Goal: Task Accomplishment & Management: Use online tool/utility

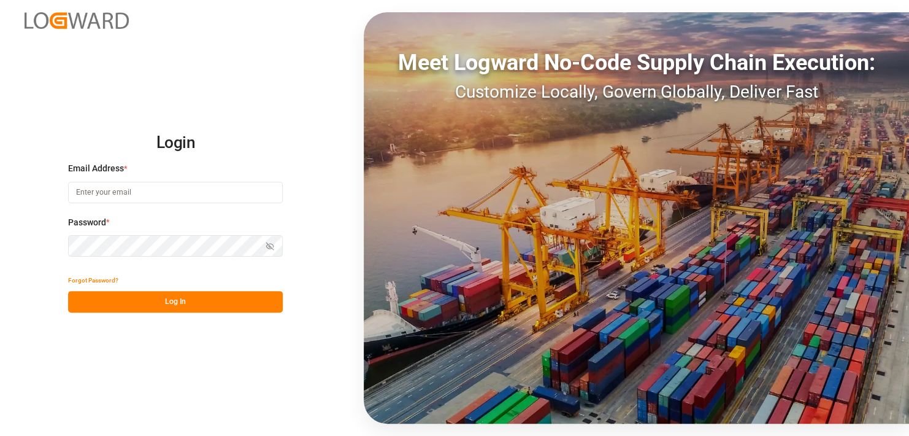
click at [149, 201] on input at bounding box center [175, 192] width 215 height 21
type input "[EMAIL_ADDRESS][PERSON_NAME][DOMAIN_NAME]"
click at [45, 405] on div "Login Email Address * [EMAIL_ADDRESS][PERSON_NAME][DOMAIN_NAME] Password * Show…" at bounding box center [454, 218] width 909 height 436
click at [128, 306] on button "Log In" at bounding box center [175, 301] width 215 height 21
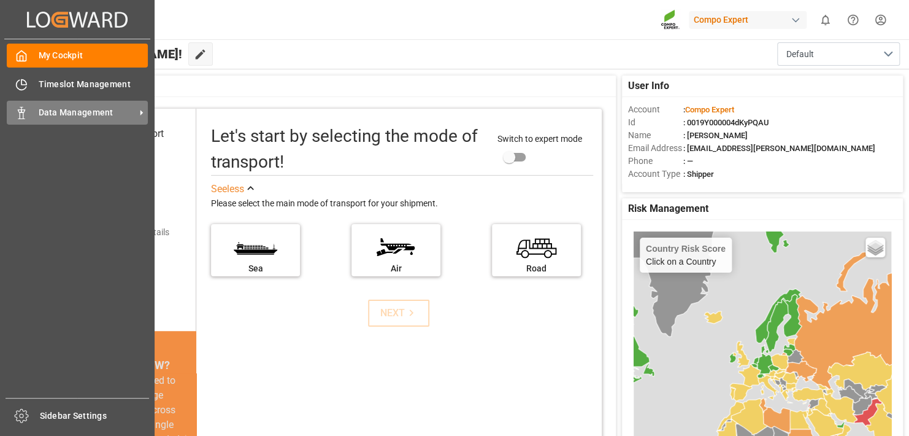
click at [50, 114] on span "Data Management" at bounding box center [87, 112] width 97 height 13
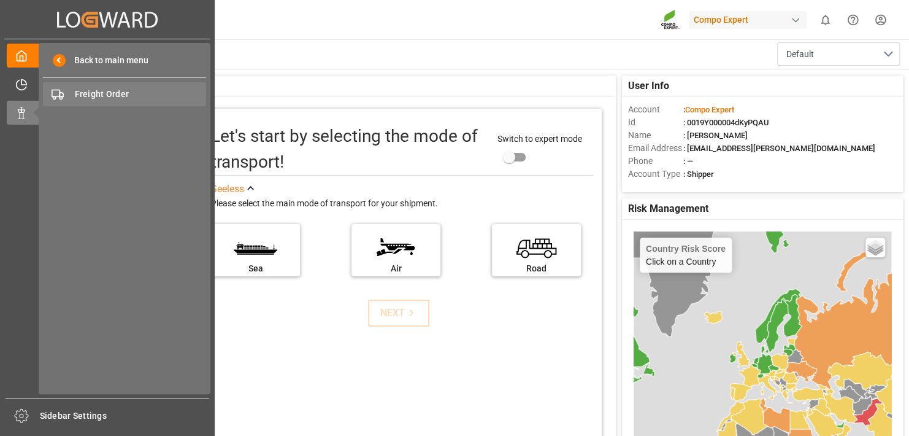
click at [87, 95] on span "Freight Order" at bounding box center [141, 94] width 132 height 13
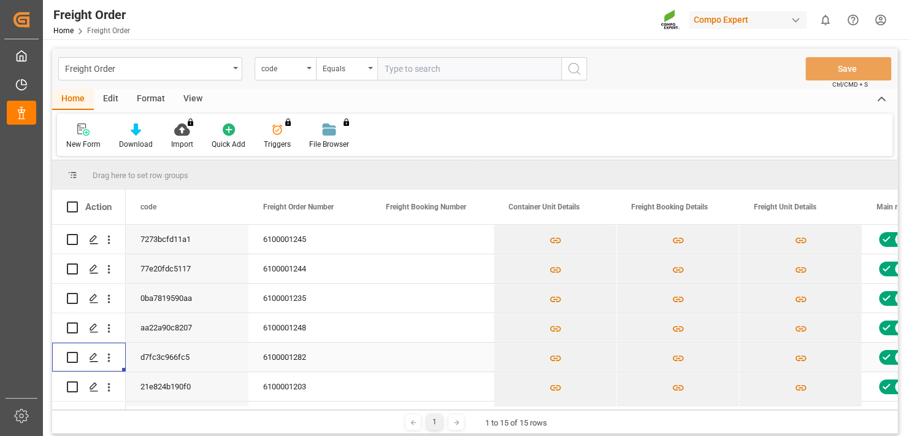
click at [79, 355] on div "Press SPACE to select this row." at bounding box center [89, 357] width 44 height 28
click at [77, 358] on input "Press Space to toggle row selection (unchecked)" at bounding box center [72, 357] width 11 height 11
checkbox input "true"
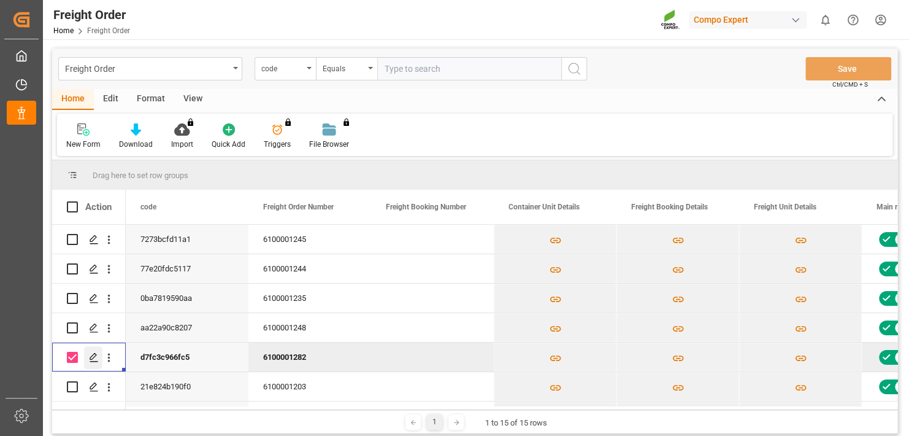
click at [93, 355] on polygon "Press SPACE to deselect this row." at bounding box center [93, 356] width 6 height 6
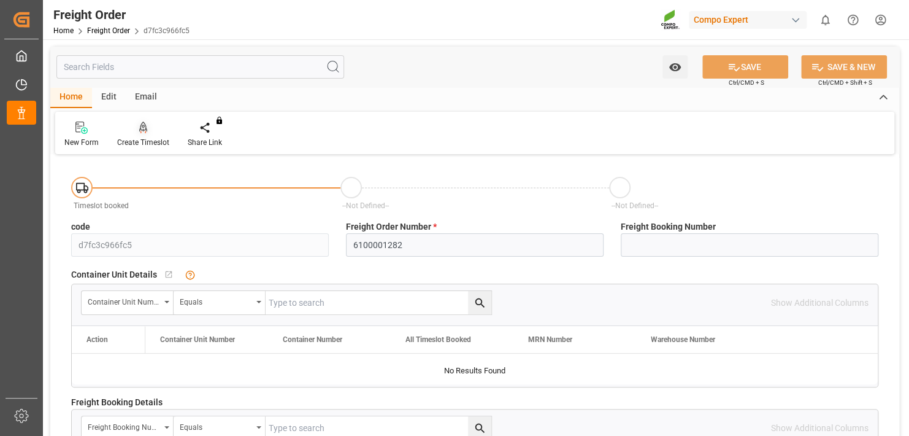
click at [146, 137] on div "Create Timeslot" at bounding box center [143, 142] width 52 height 11
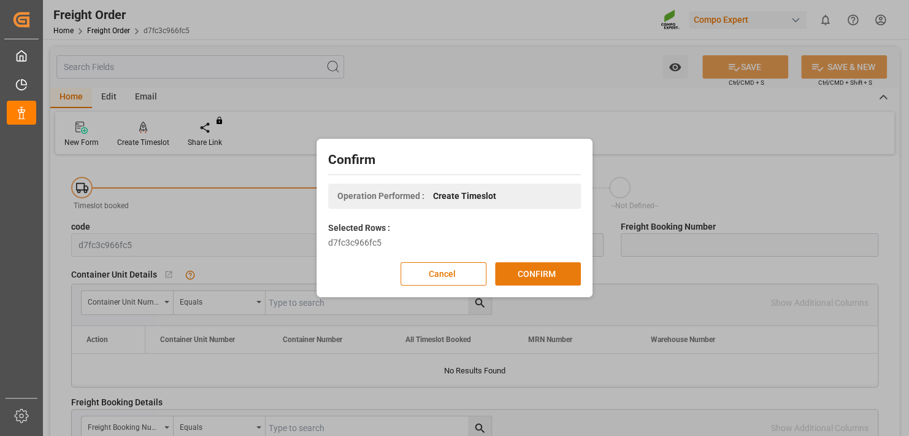
click at [541, 271] on button "CONFIRM" at bounding box center [538, 273] width 86 height 23
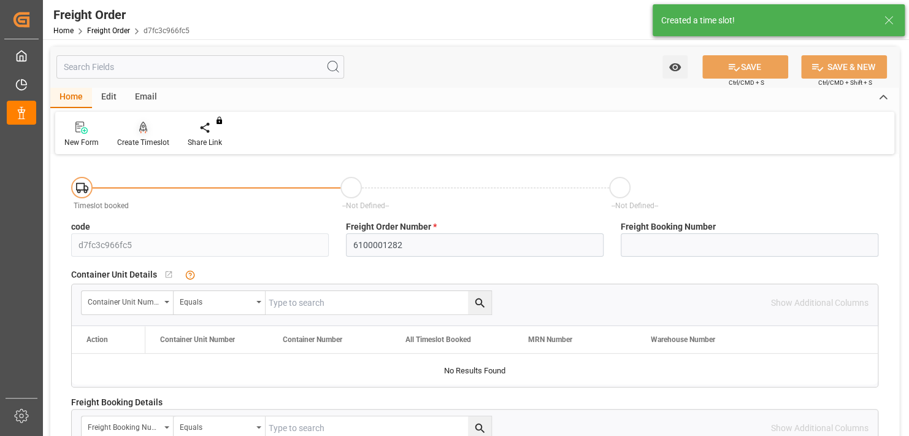
click at [146, 129] on icon at bounding box center [143, 127] width 9 height 12
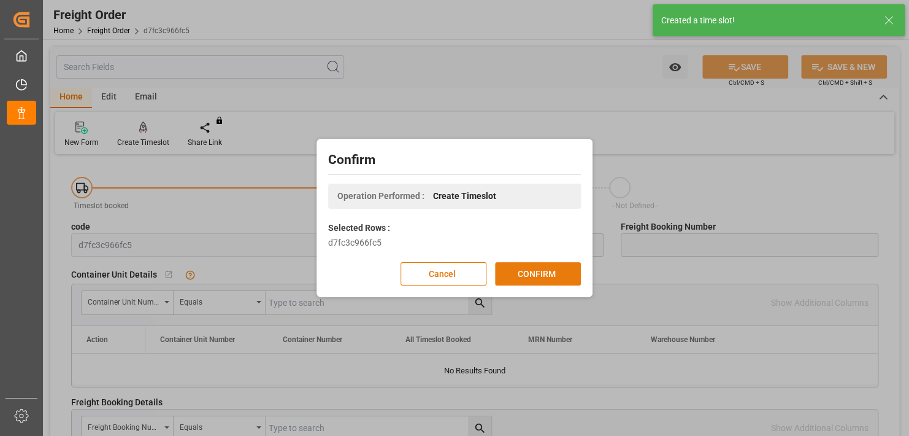
click at [540, 281] on button "CONFIRM" at bounding box center [538, 273] width 86 height 23
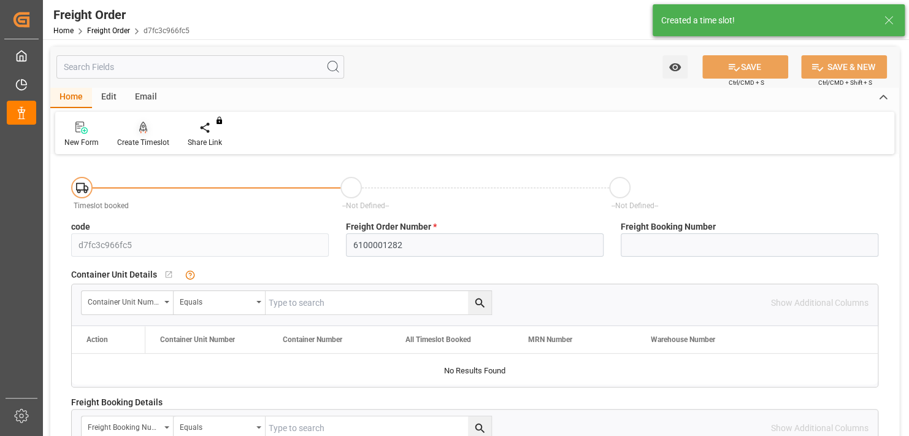
click at [155, 129] on div at bounding box center [143, 127] width 52 height 13
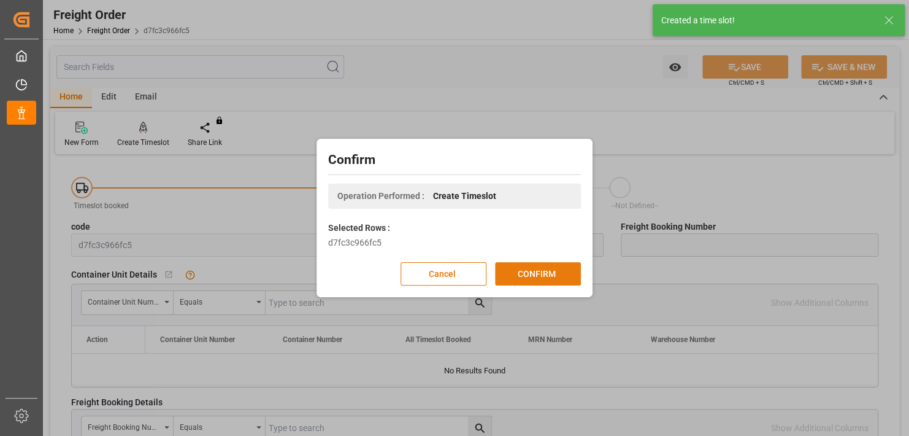
click at [562, 275] on button "CONFIRM" at bounding box center [538, 273] width 86 height 23
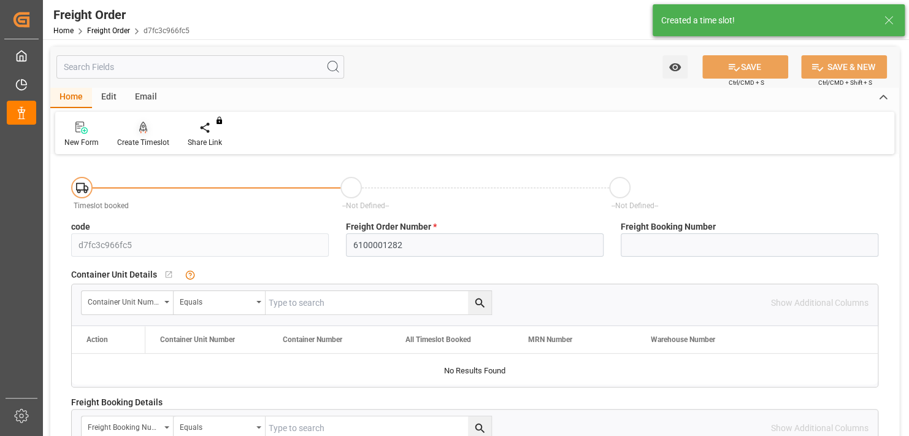
click at [145, 128] on icon at bounding box center [143, 126] width 9 height 10
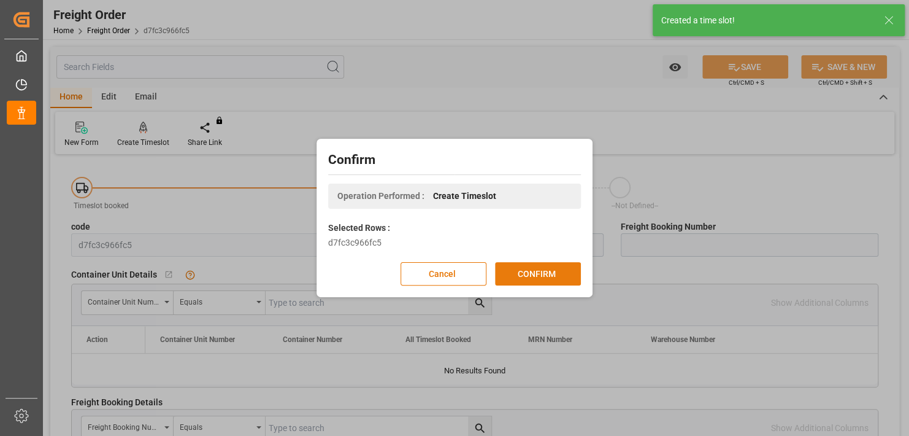
click at [523, 271] on button "CONFIRM" at bounding box center [538, 273] width 86 height 23
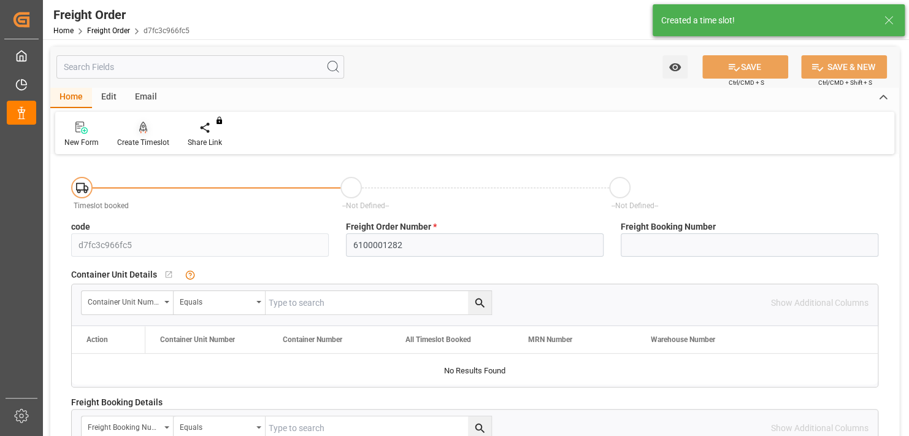
click at [142, 137] on div "Create Timeslot" at bounding box center [143, 142] width 52 height 11
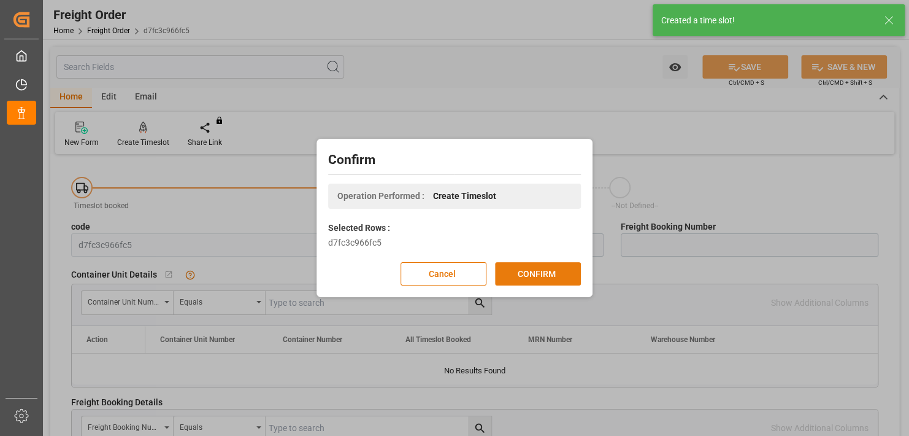
click at [501, 269] on button "CONFIRM" at bounding box center [538, 273] width 86 height 23
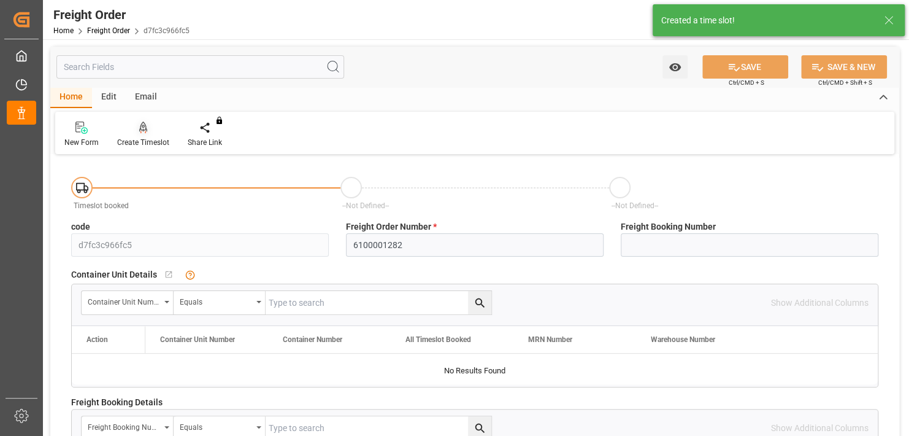
click at [145, 139] on div "Create Timeslot" at bounding box center [143, 142] width 52 height 11
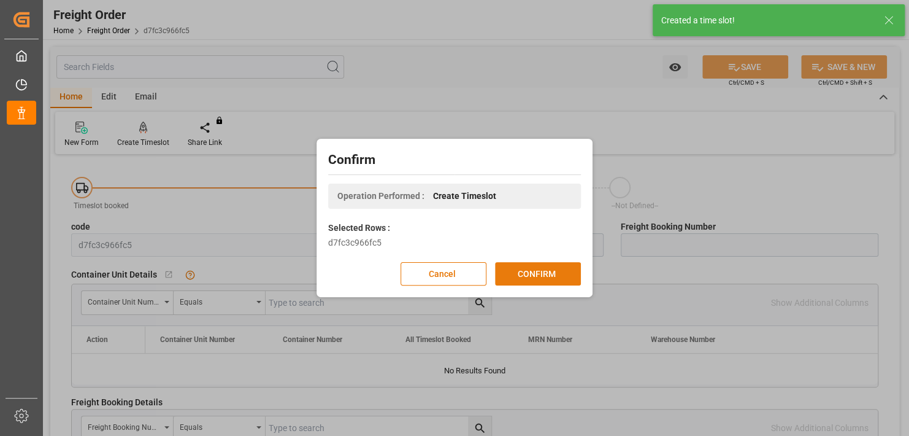
click at [523, 271] on button "CONFIRM" at bounding box center [538, 273] width 86 height 23
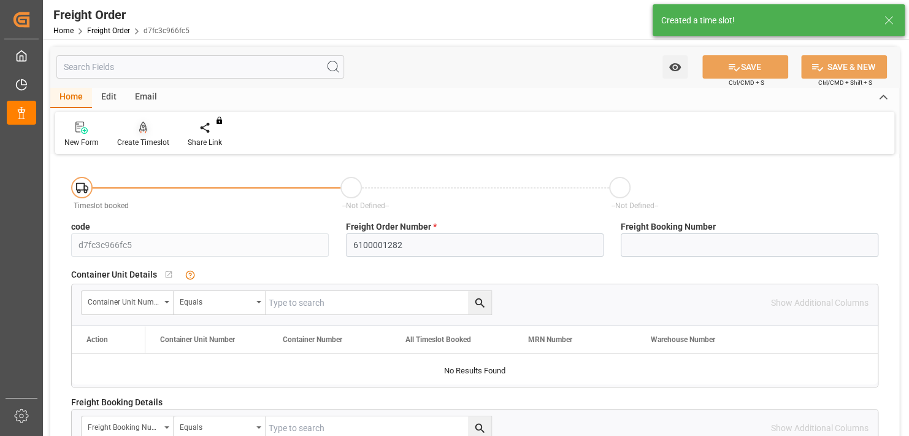
click at [139, 132] on icon at bounding box center [143, 127] width 9 height 12
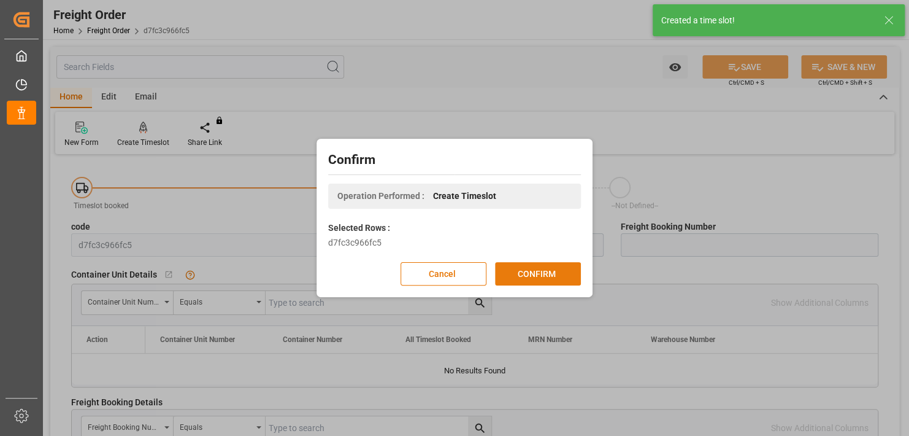
click at [520, 269] on button "CONFIRM" at bounding box center [538, 273] width 86 height 23
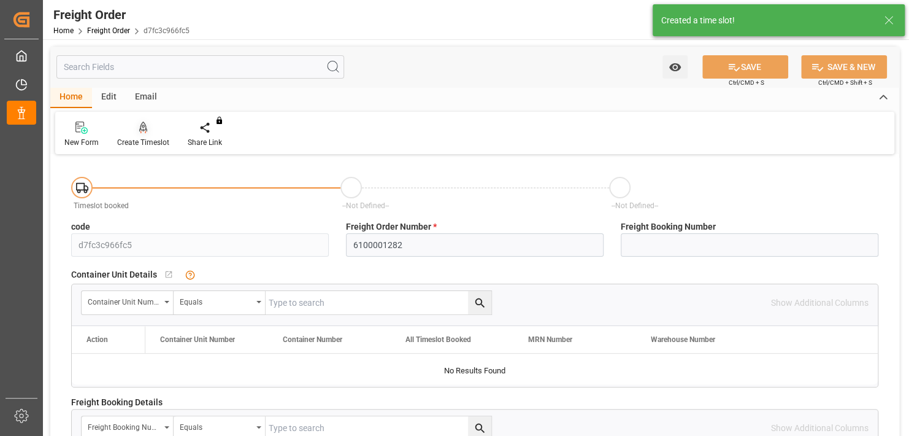
click at [145, 133] on icon at bounding box center [143, 127] width 9 height 12
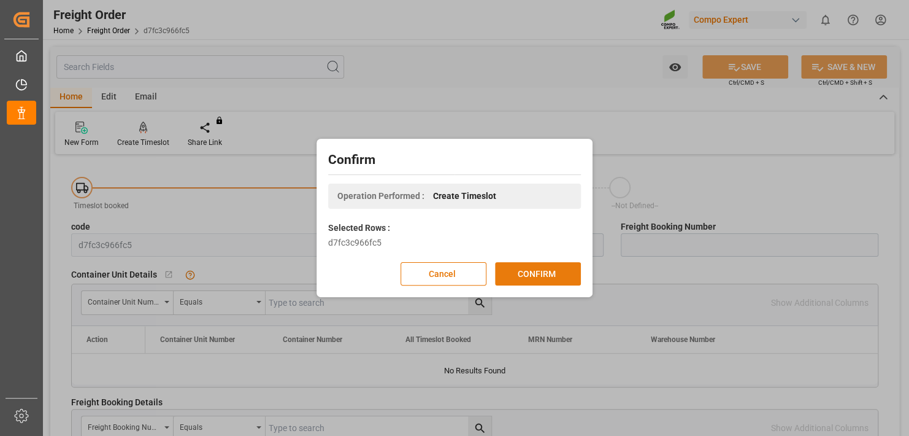
click at [551, 266] on button "CONFIRM" at bounding box center [538, 273] width 86 height 23
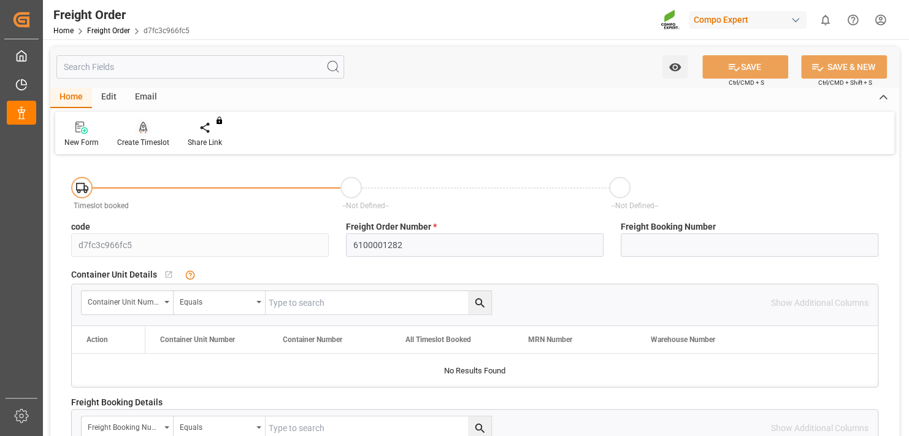
click at [142, 144] on div "Create Timeslot" at bounding box center [143, 142] width 52 height 11
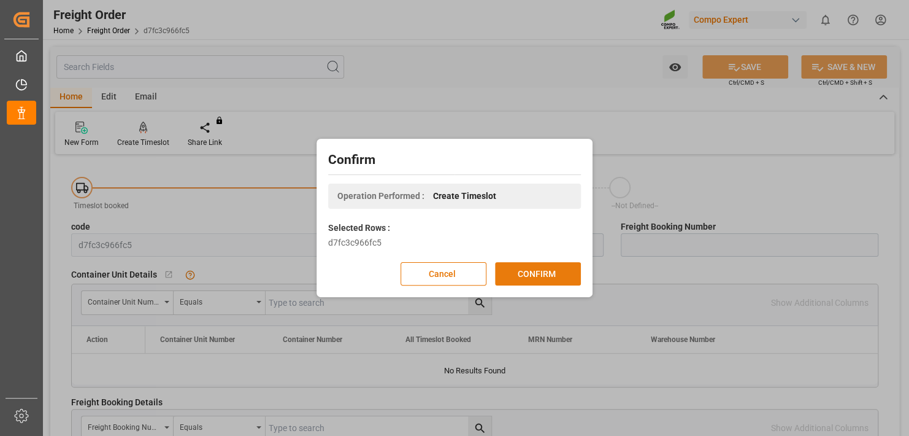
click at [538, 276] on button "CONFIRM" at bounding box center [538, 273] width 86 height 23
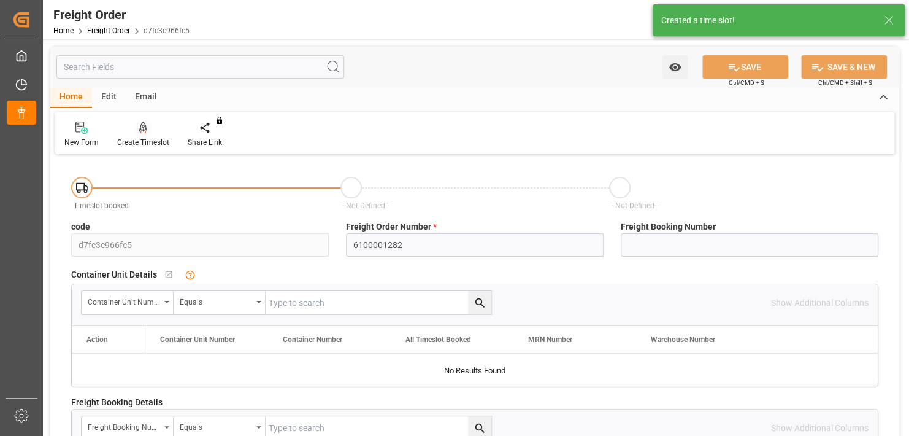
click at [143, 135] on div "Create Timeslot" at bounding box center [143, 134] width 71 height 27
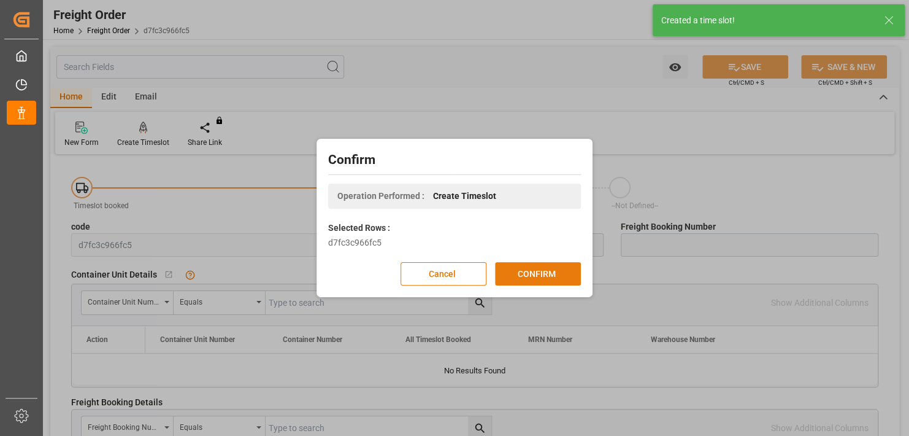
click at [539, 275] on button "CONFIRM" at bounding box center [538, 273] width 86 height 23
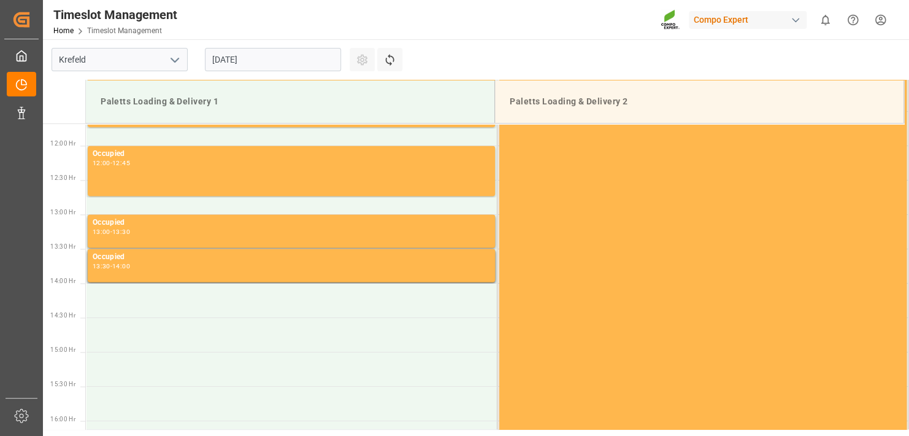
scroll to position [817, 0]
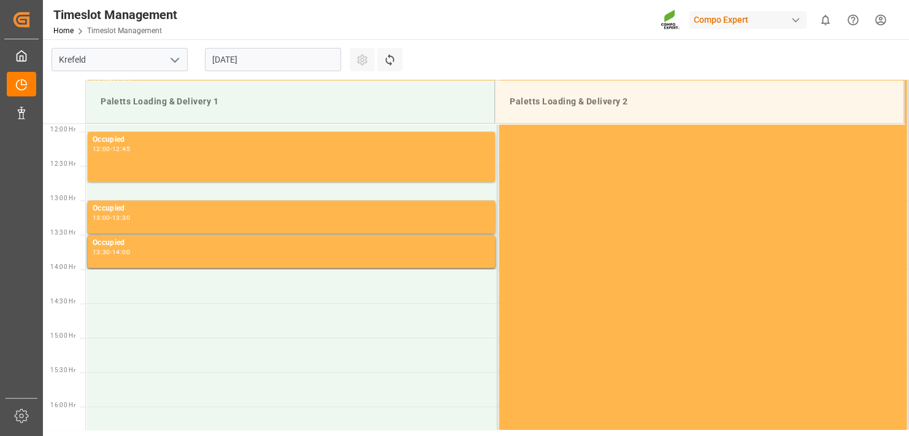
click at [286, 64] on input "21.08.2025" at bounding box center [273, 59] width 136 height 23
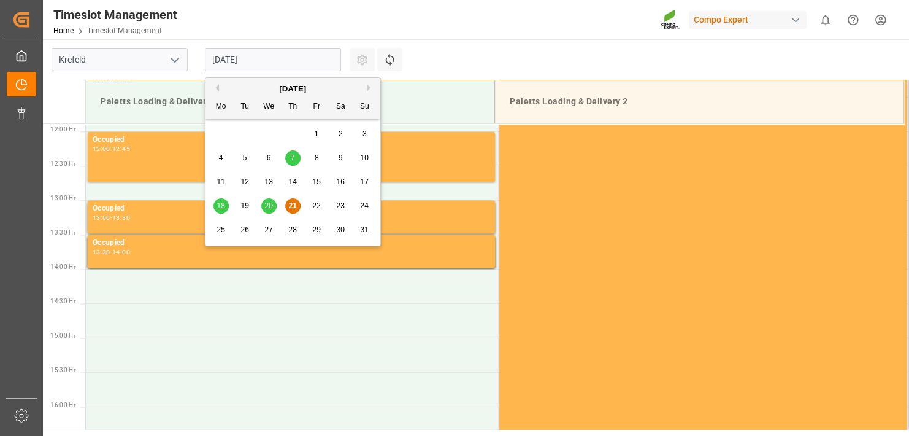
click at [313, 209] on span "22" at bounding box center [316, 205] width 8 height 9
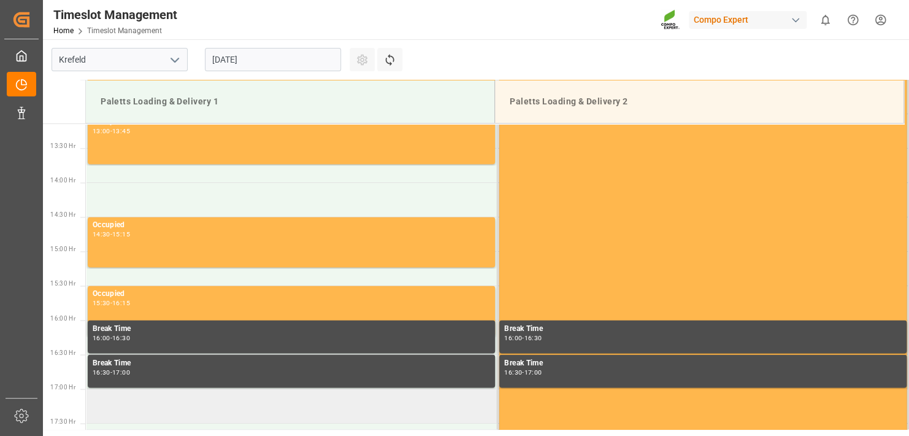
scroll to position [878, 0]
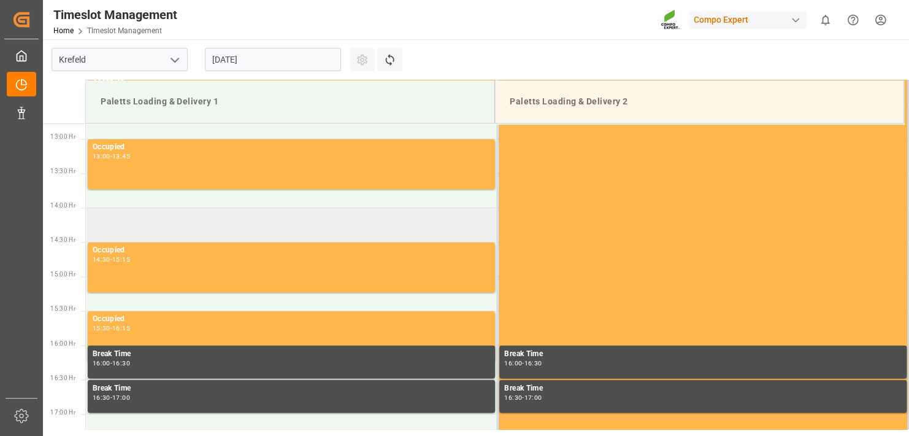
click at [140, 223] on td at bounding box center [292, 224] width 412 height 34
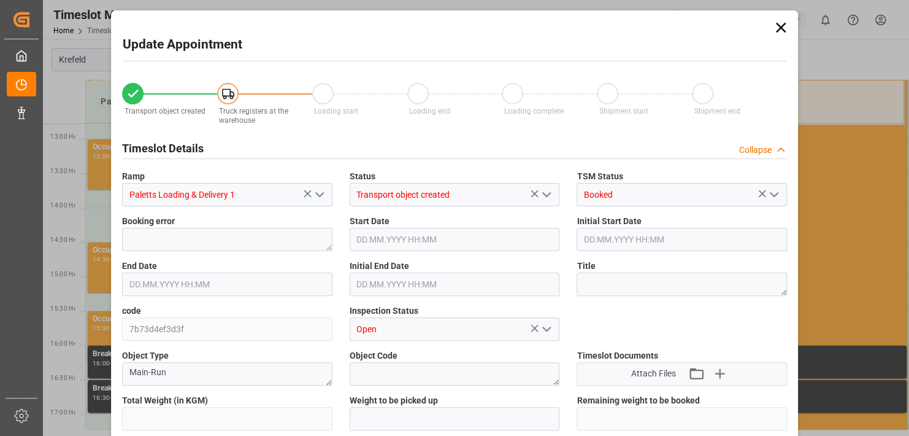
type input "11290.5"
type input "0"
type input "22.08.2025 14:00"
type input "22.08.2025 14:30"
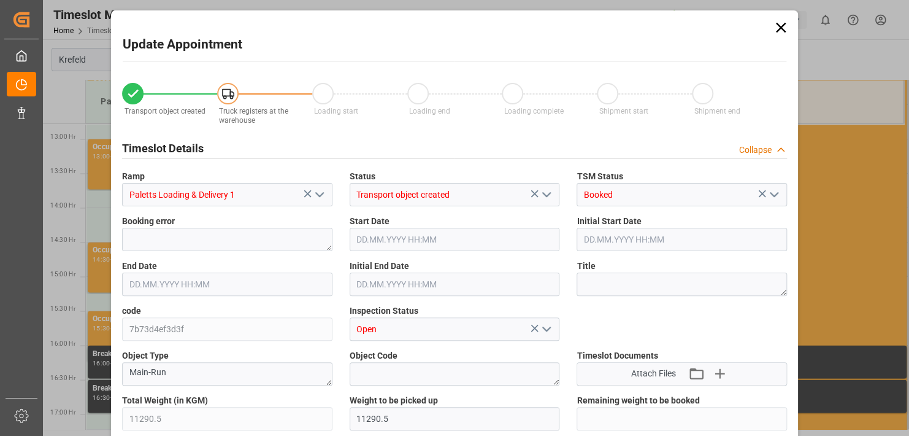
type input "19.08.2025 16:10"
type input "21.08.2025 11:12"
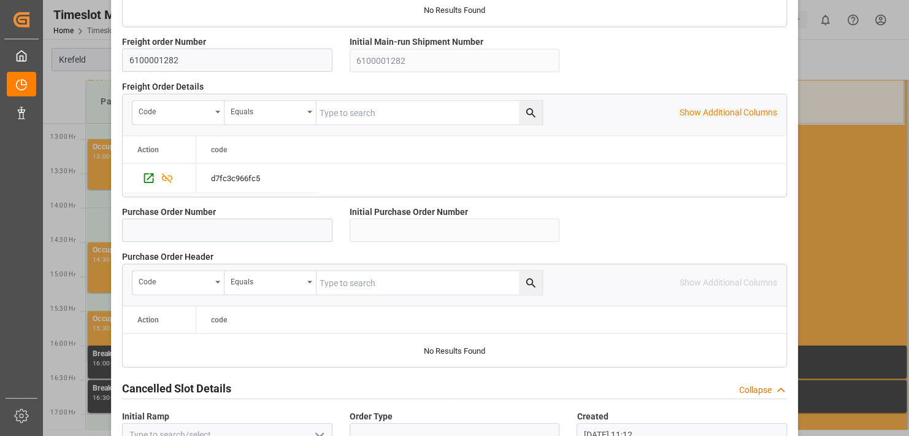
scroll to position [1184, 0]
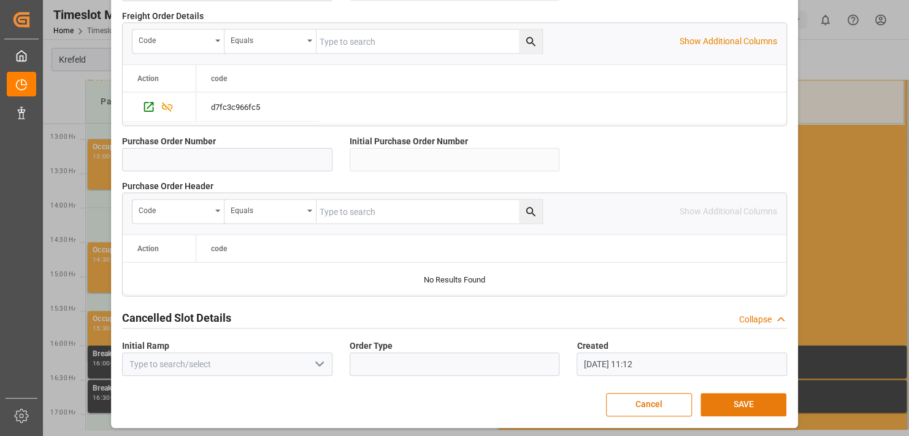
click at [760, 396] on button "SAVE" at bounding box center [744, 404] width 86 height 23
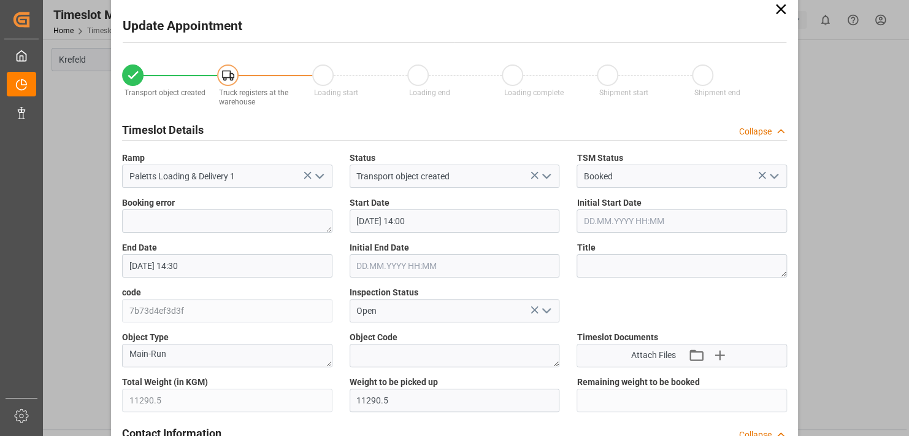
scroll to position [0, 0]
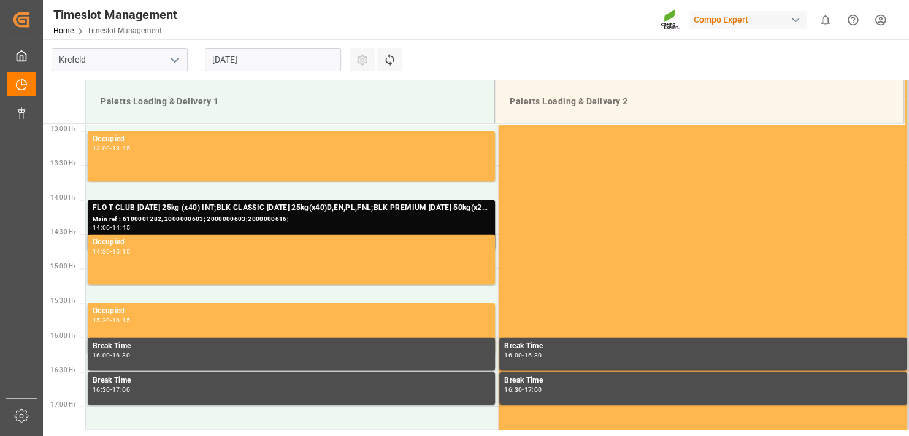
scroll to position [885, 0]
